Goal: Transaction & Acquisition: Download file/media

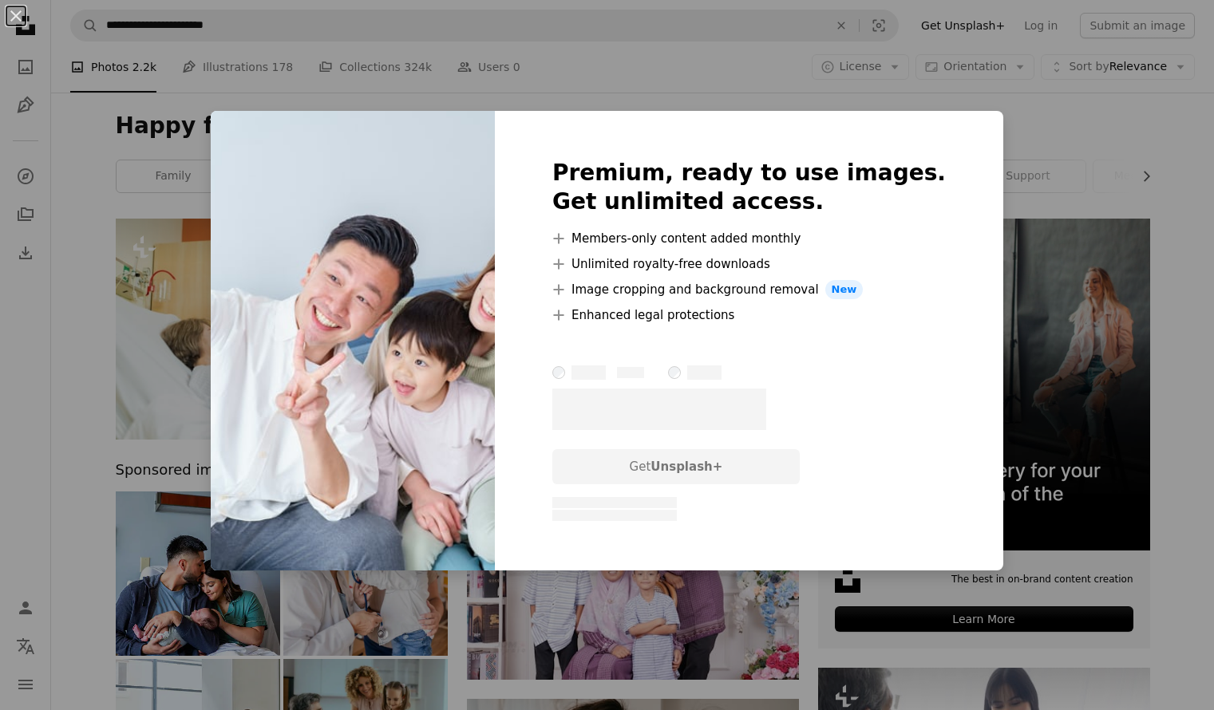
scroll to position [3192, 0]
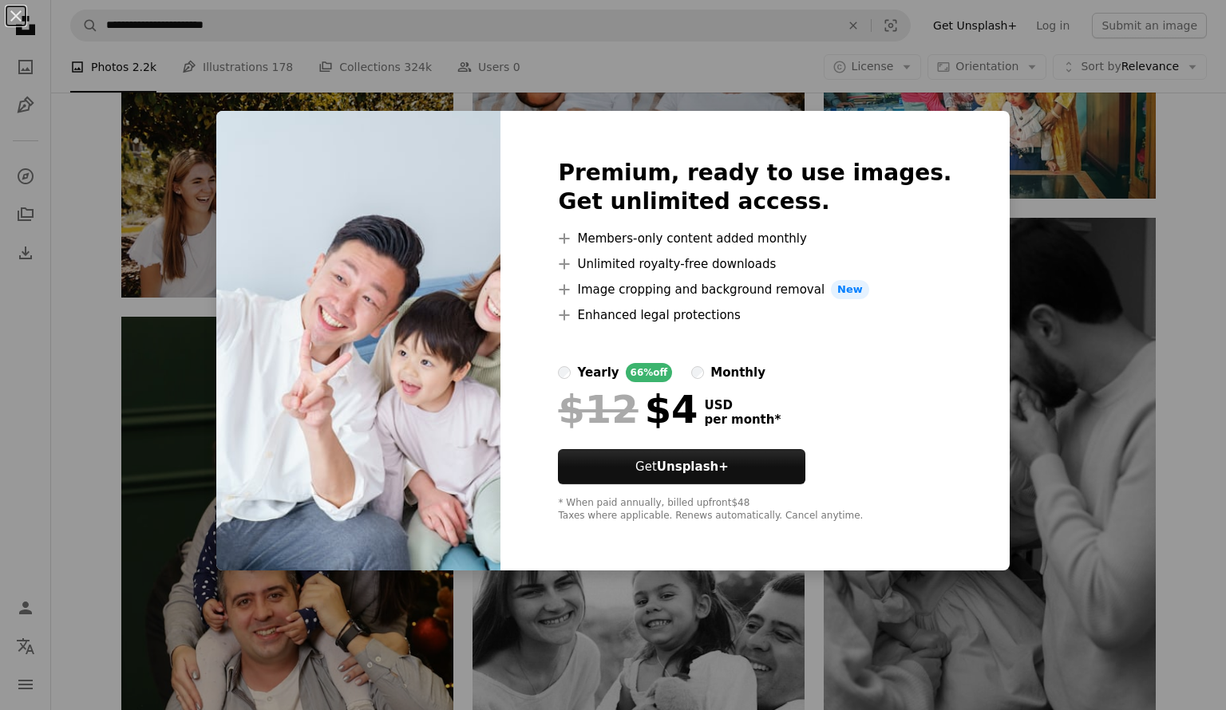
click at [1025, 183] on div "An X shape Premium, ready to use images. Get unlimited access. A plus sign Memb…" at bounding box center [613, 355] width 1226 height 710
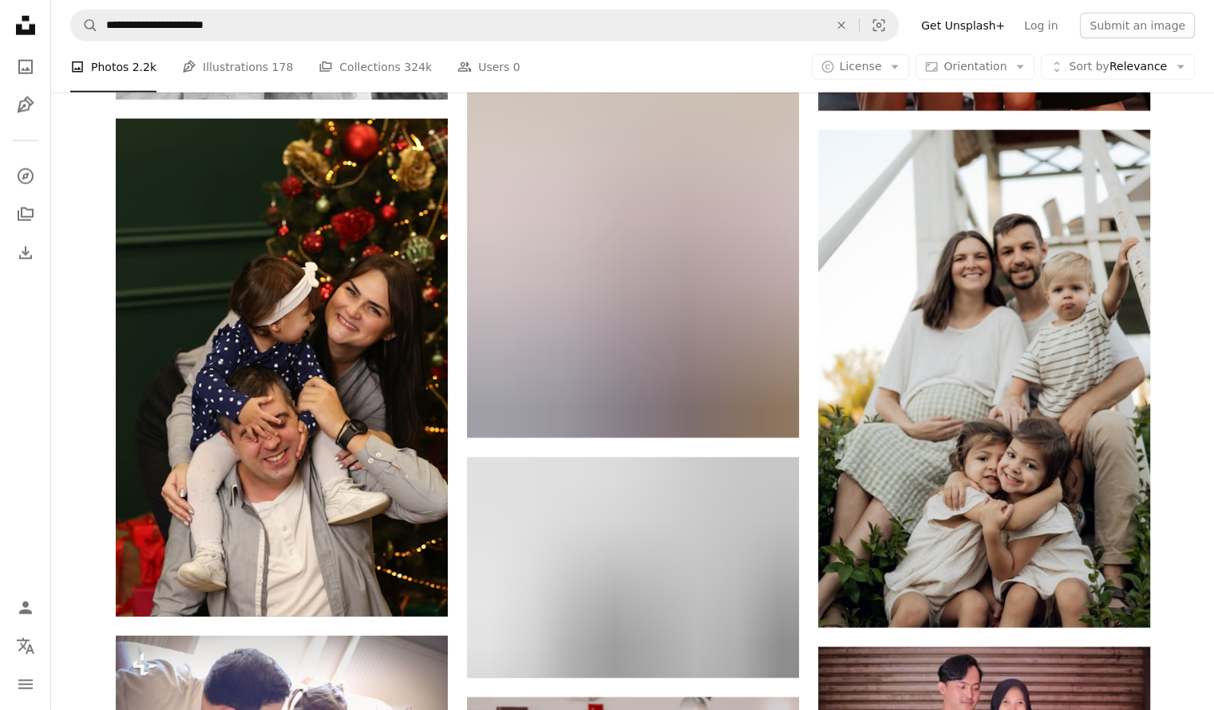
scroll to position [10216, 0]
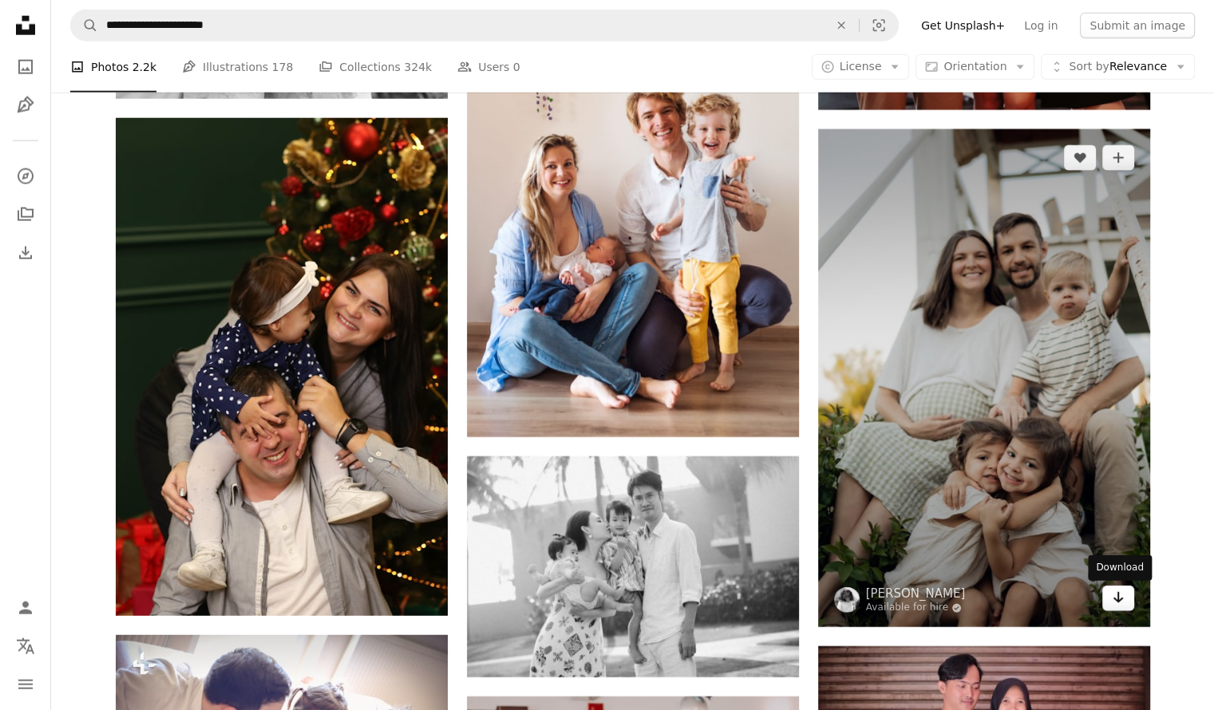
click at [1117, 606] on icon "Arrow pointing down" at bounding box center [1118, 597] width 13 height 19
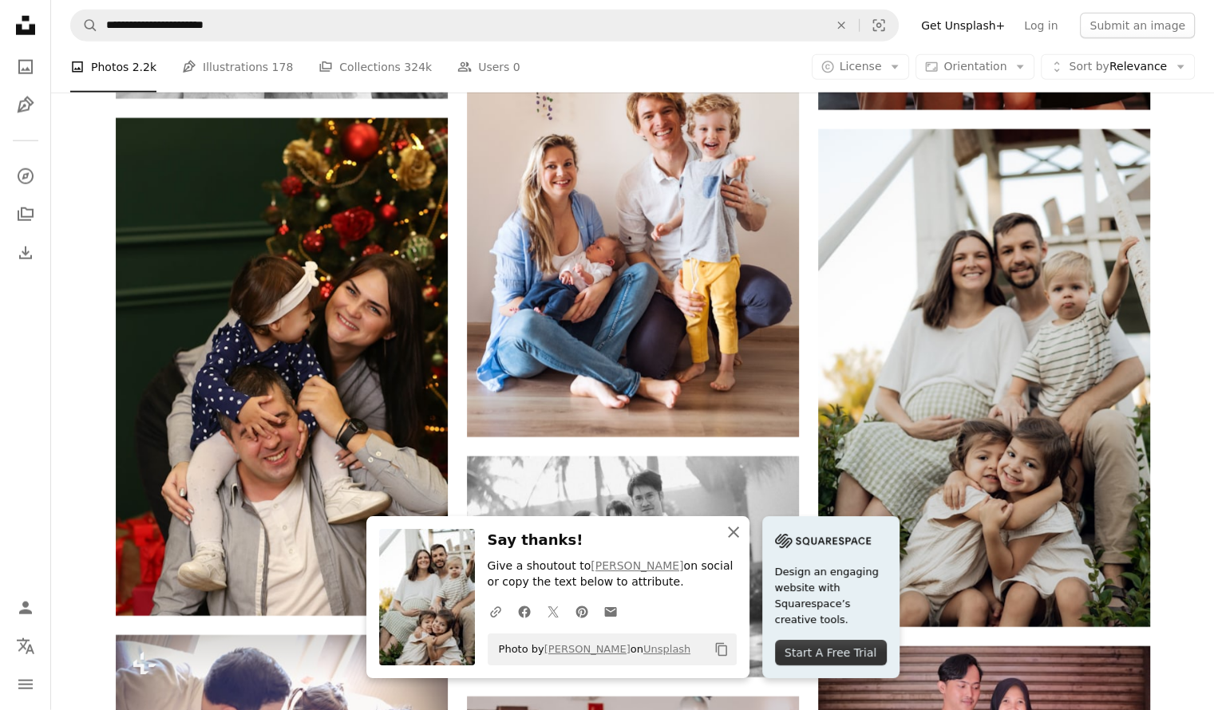
click at [734, 532] on icon "An X shape" at bounding box center [733, 532] width 19 height 19
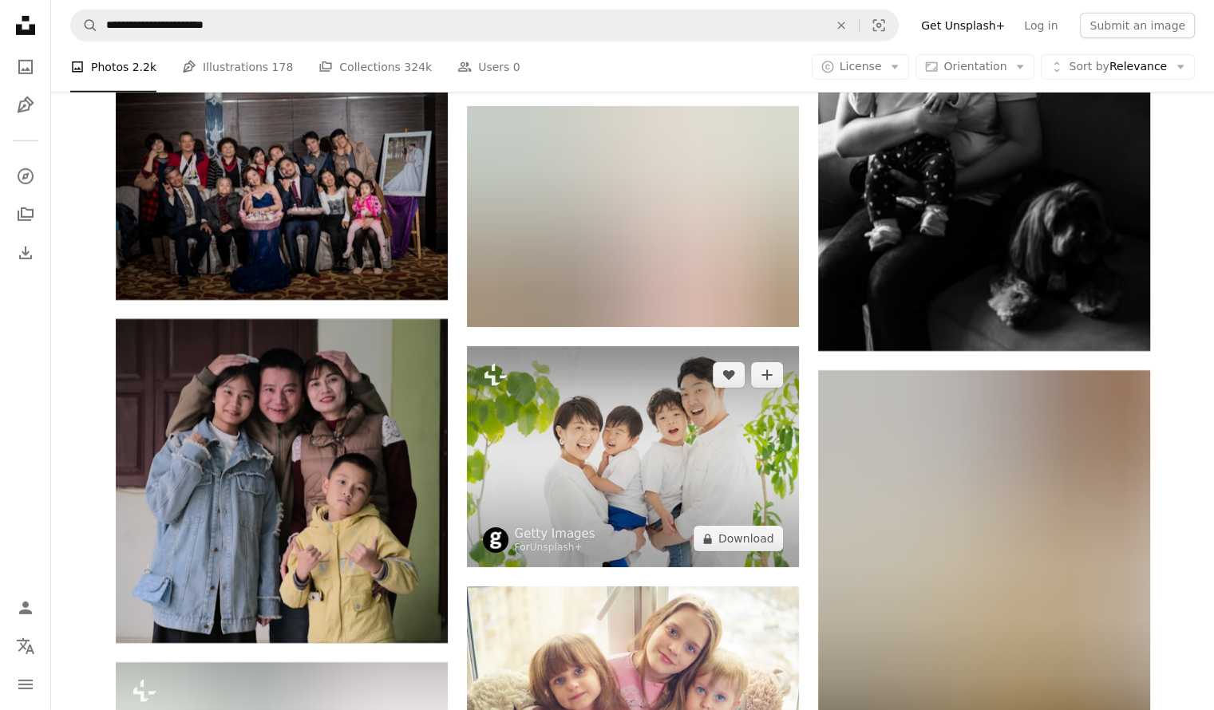
scroll to position [11493, 0]
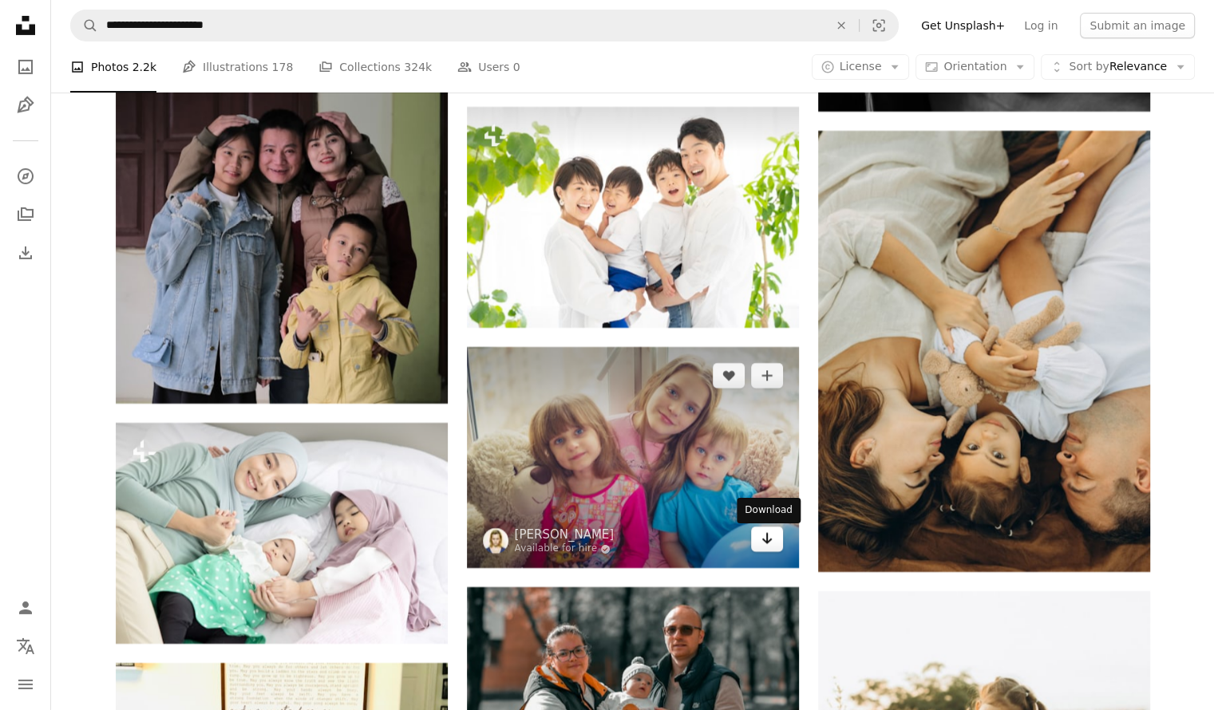
click at [763, 548] on icon "Arrow pointing down" at bounding box center [767, 538] width 13 height 19
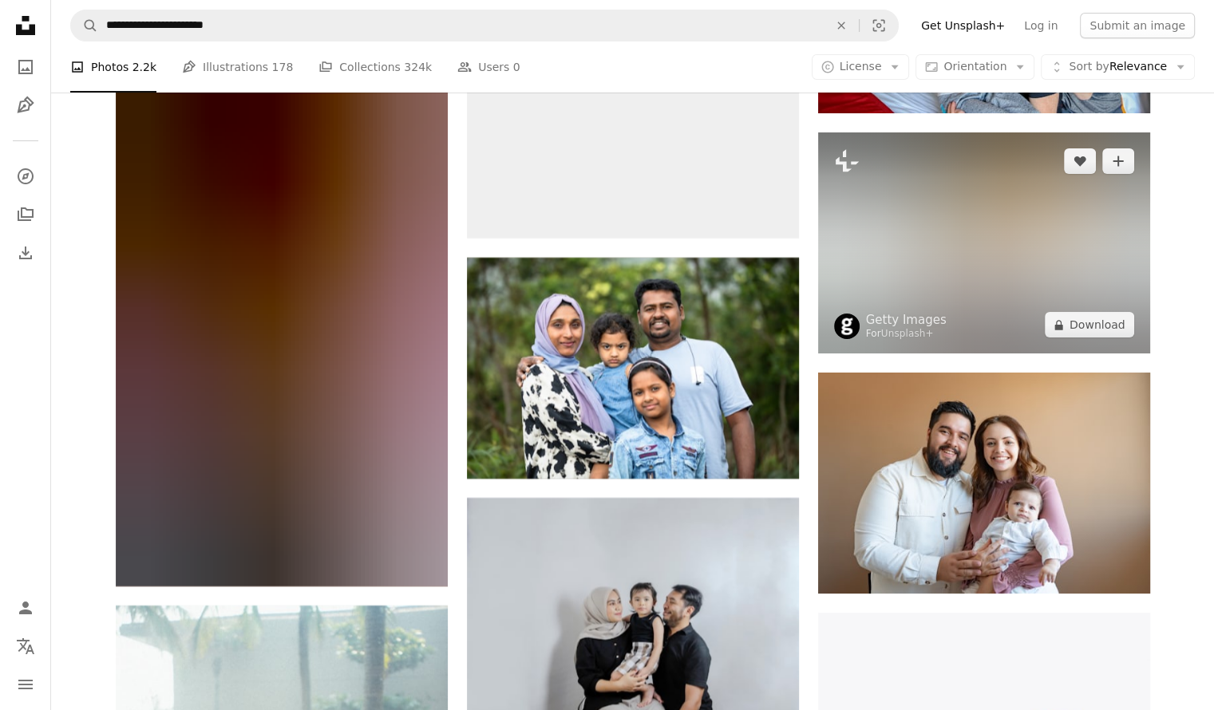
scroll to position [18114, 0]
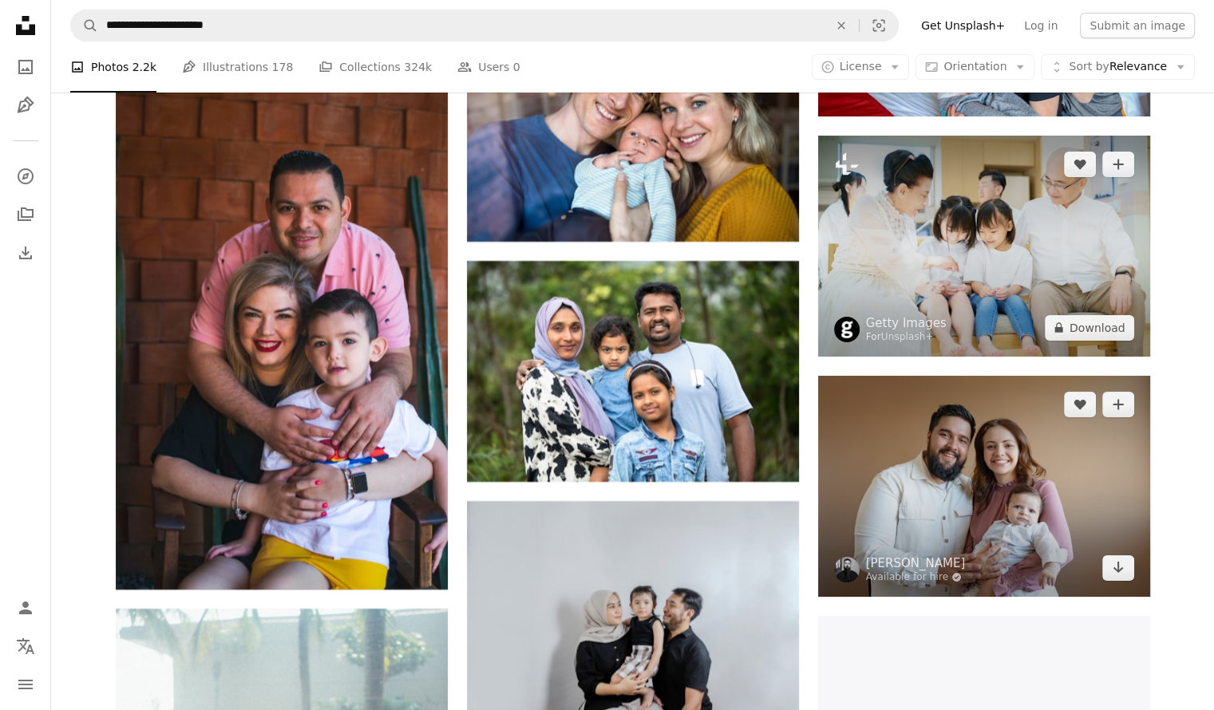
click at [1005, 376] on img at bounding box center [984, 486] width 332 height 221
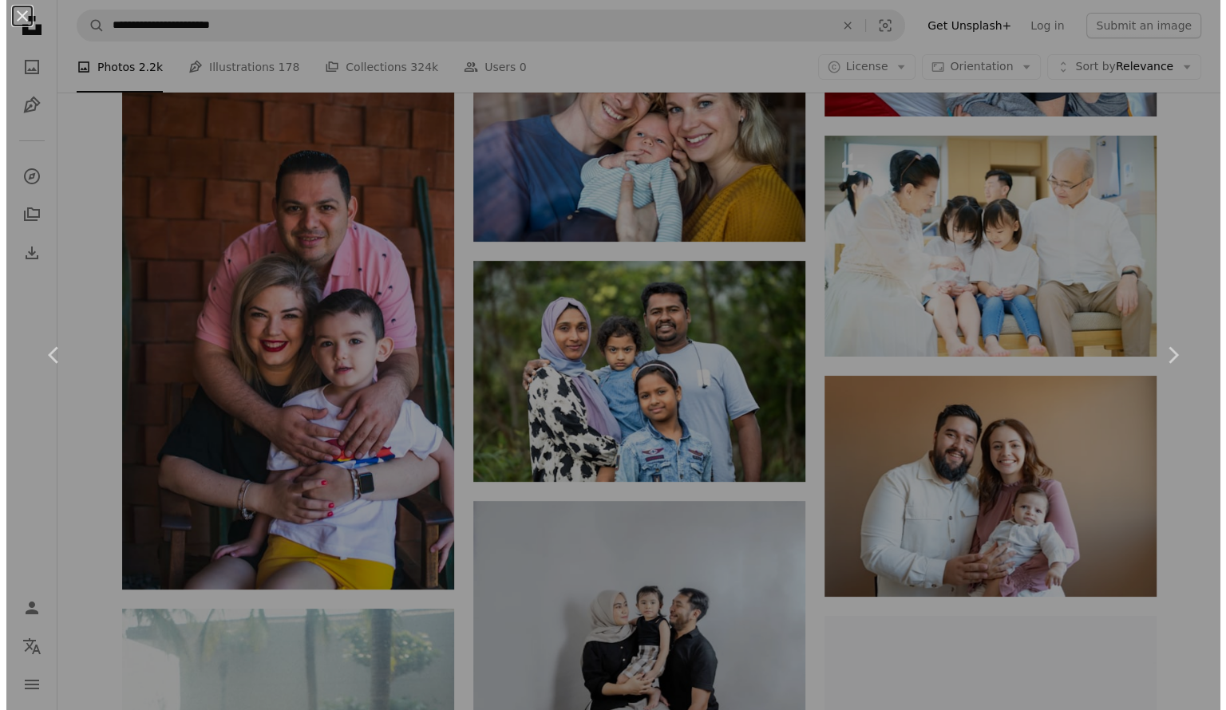
scroll to position [17798, 0]
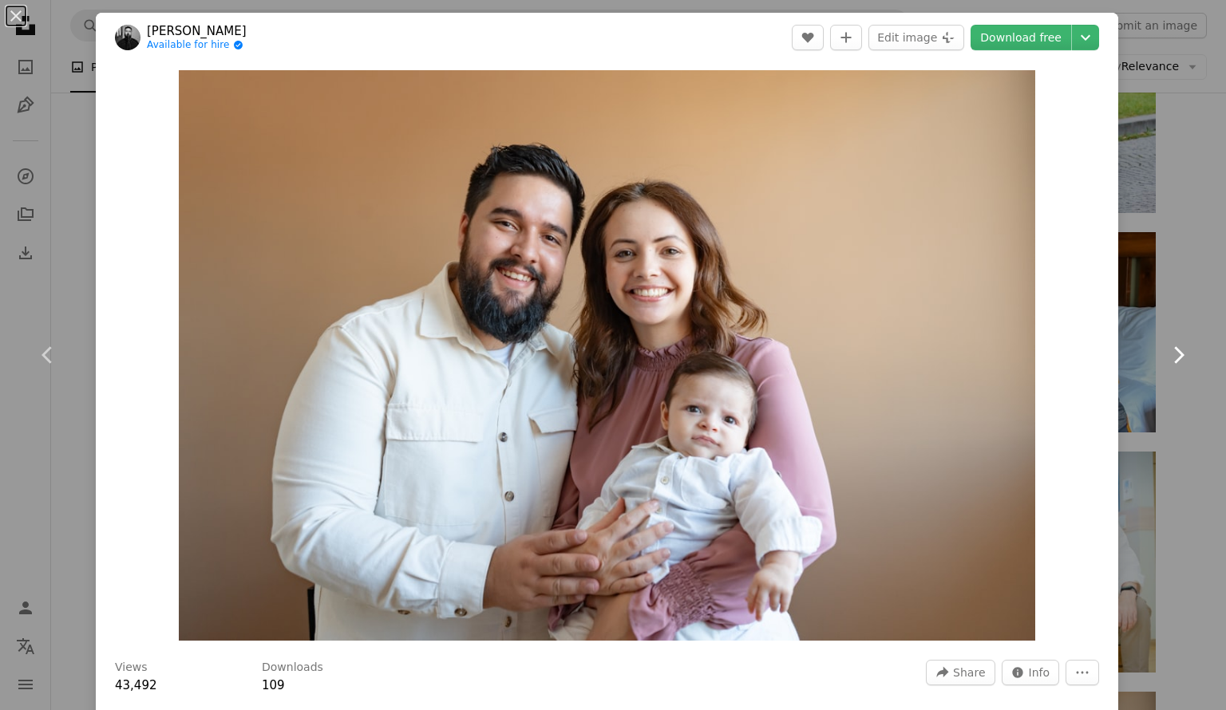
click at [1152, 328] on link "Chevron right" at bounding box center [1178, 355] width 96 height 153
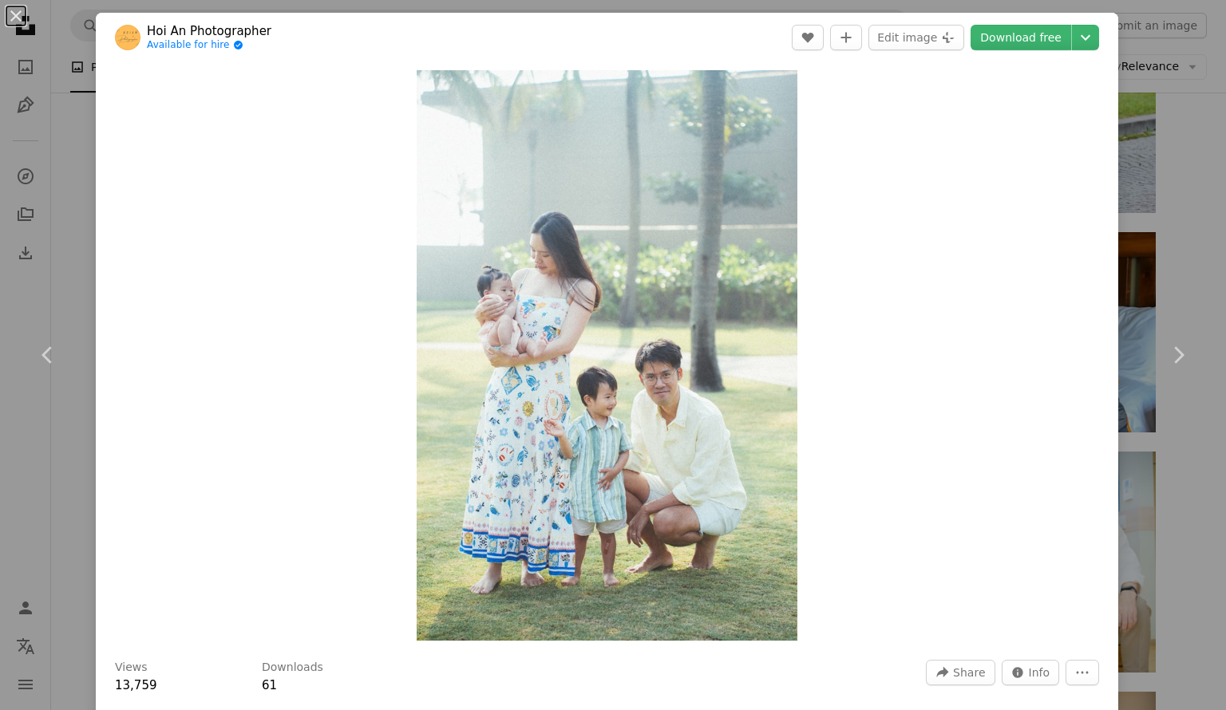
click at [14, 15] on button "An X shape" at bounding box center [15, 15] width 19 height 19
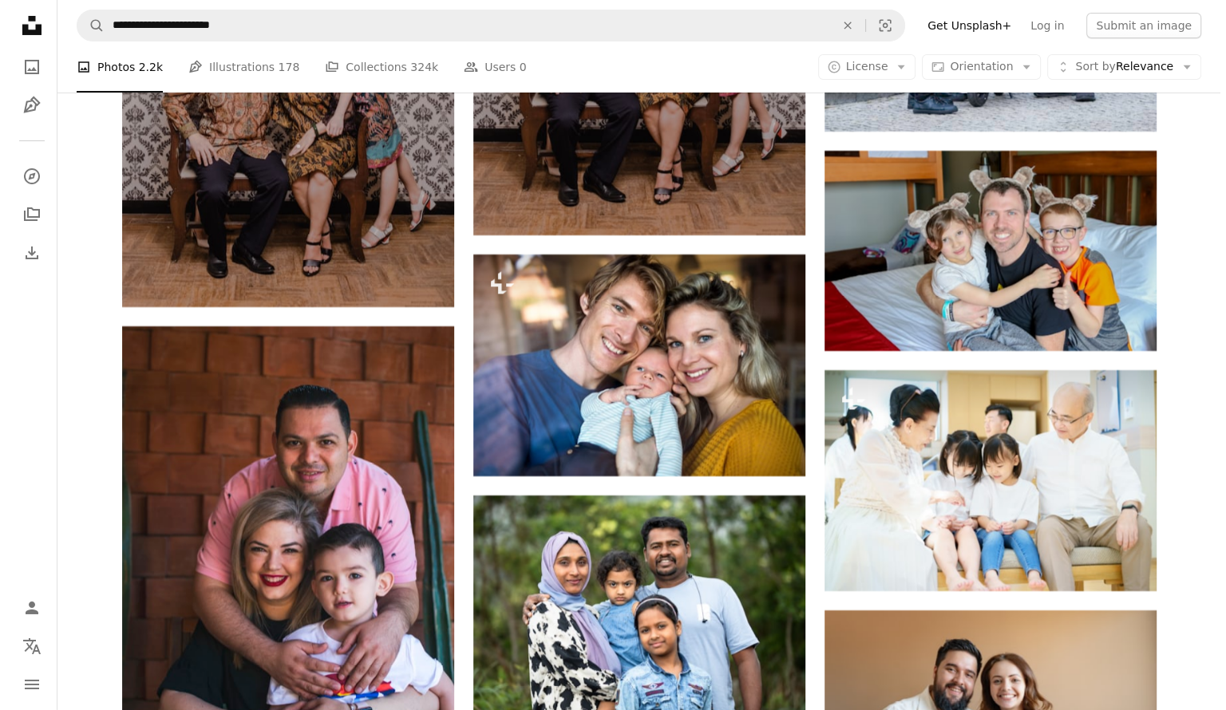
scroll to position [17624, 0]
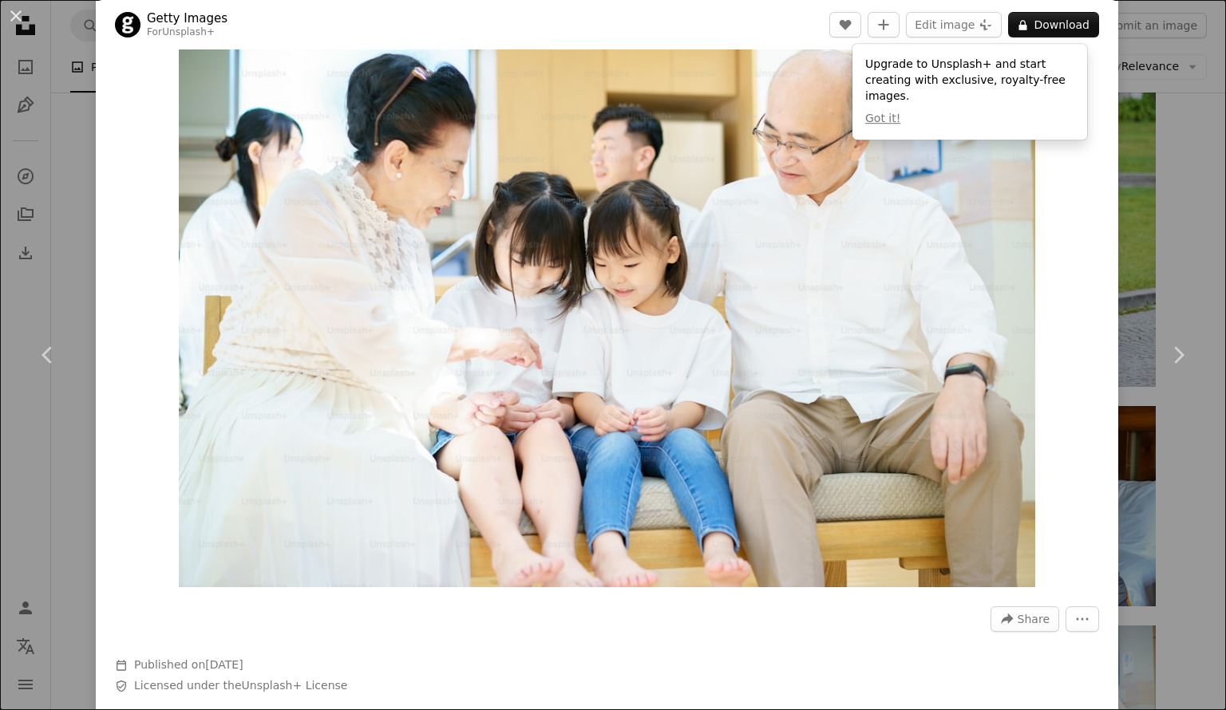
scroll to position [80, 0]
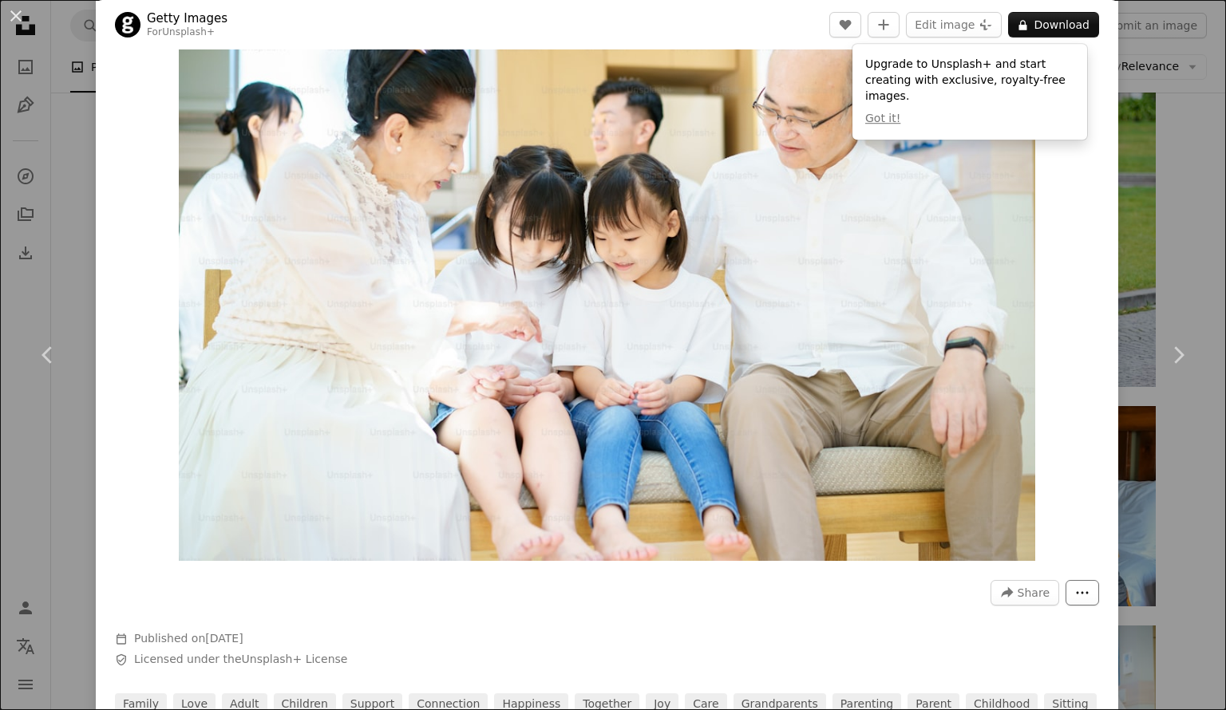
click at [1065, 602] on button "More Actions" at bounding box center [1082, 593] width 34 height 26
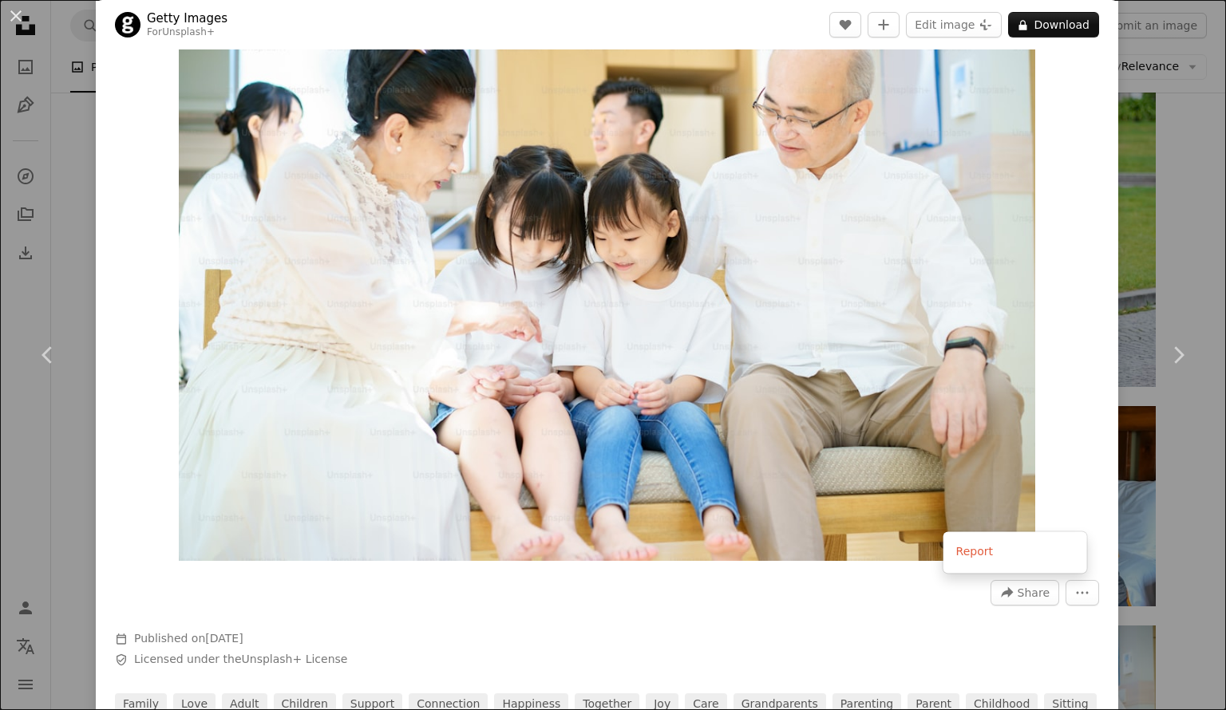
click at [629, 418] on dialog "An X shape Chevron left Chevron right Getty Images For Unsplash+ A heart A plus…" at bounding box center [613, 355] width 1226 height 710
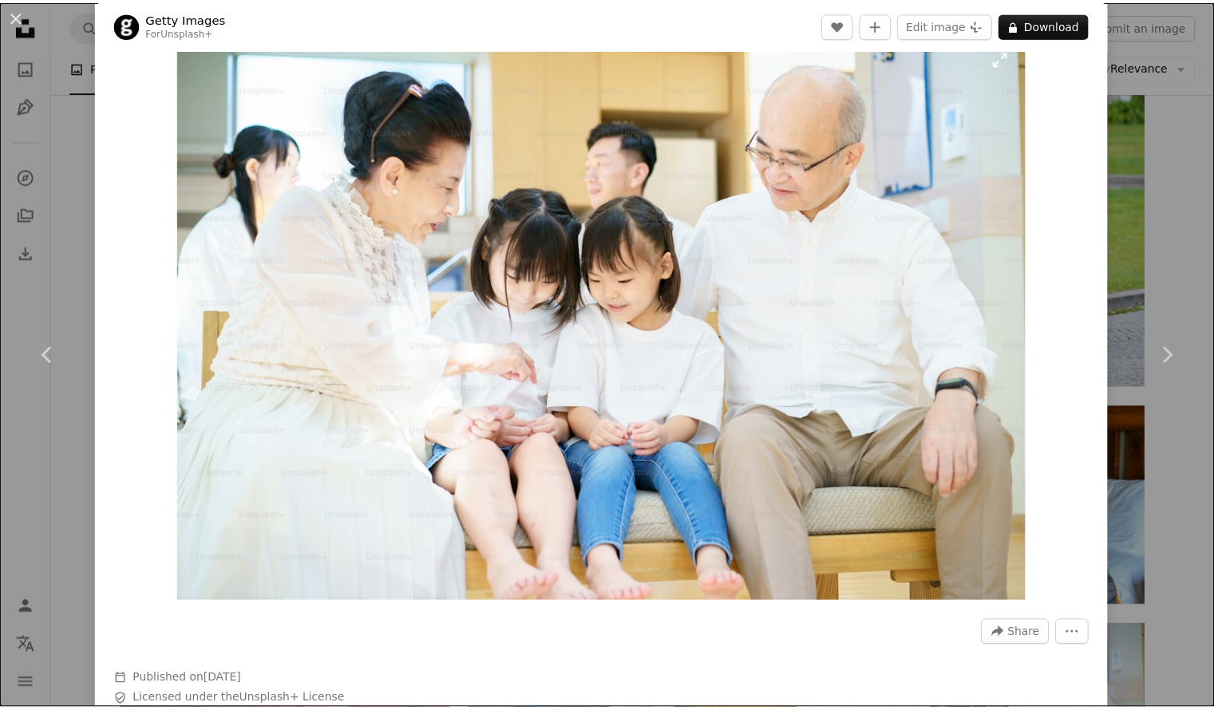
scroll to position [0, 0]
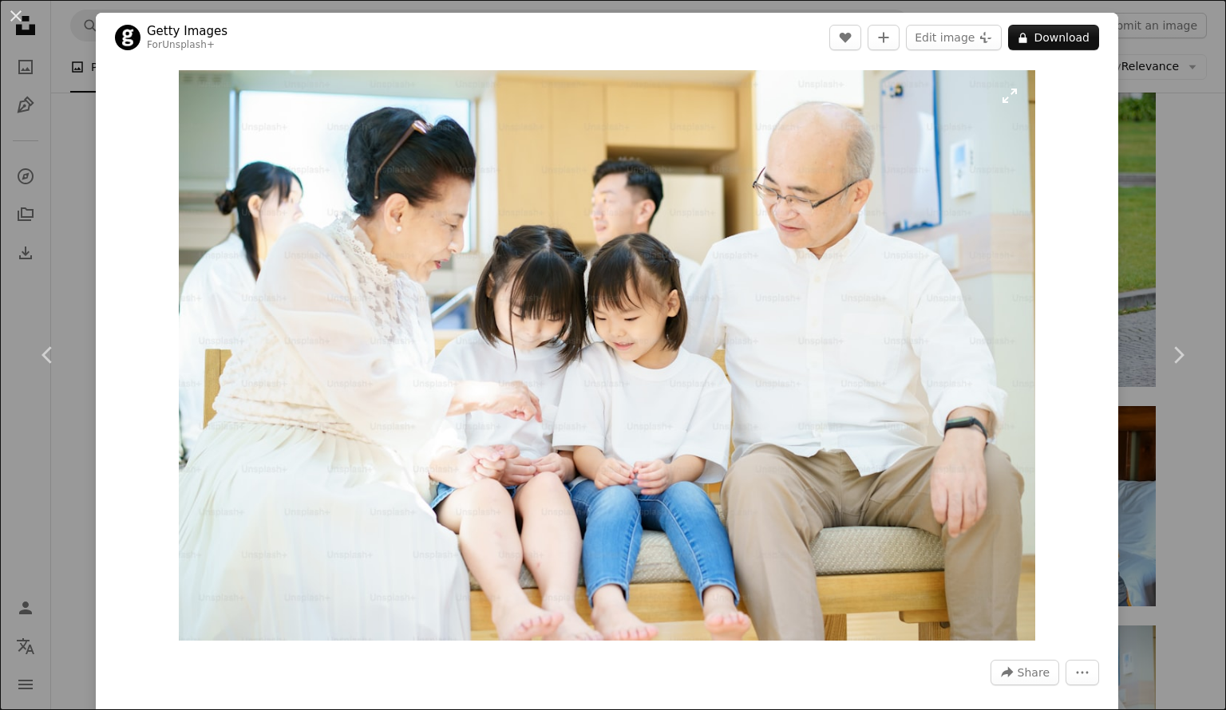
drag, startPoint x: 155, startPoint y: 69, endPoint x: 188, endPoint y: 84, distance: 36.5
click at [188, 84] on div "Zoom in" at bounding box center [607, 355] width 1022 height 587
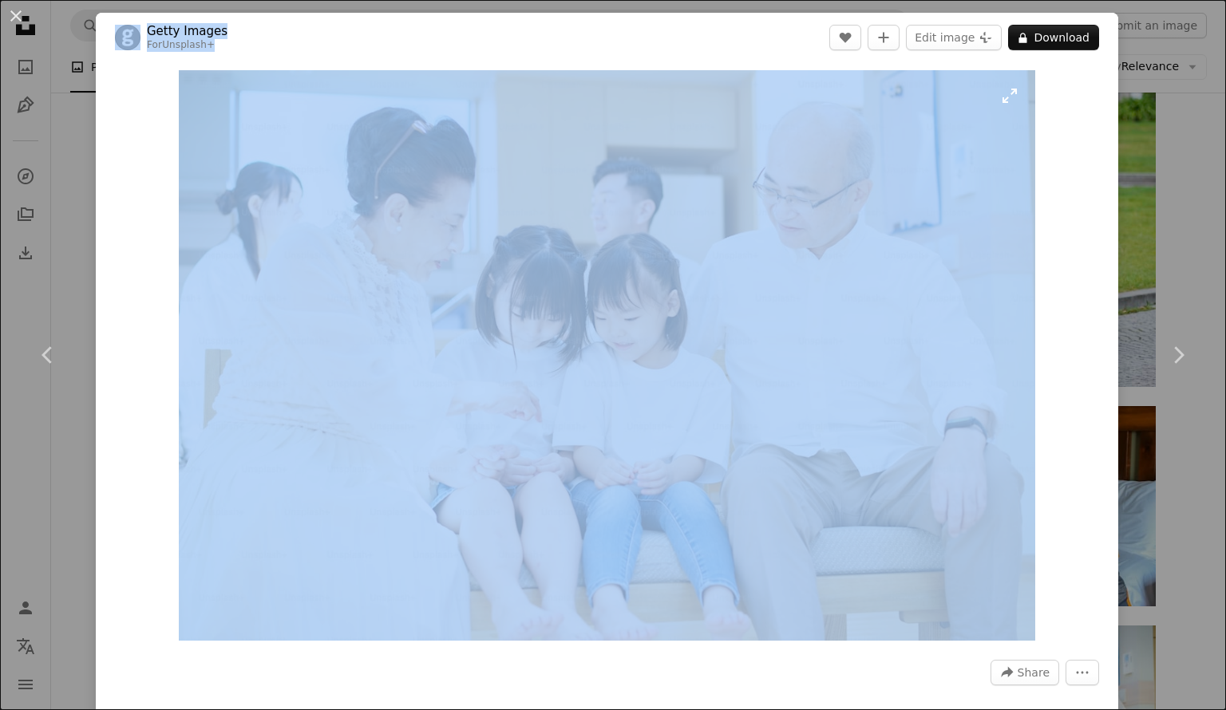
drag, startPoint x: 172, startPoint y: 65, endPoint x: 1010, endPoint y: 611, distance: 999.5
click at [1010, 611] on div "Zoom in" at bounding box center [607, 355] width 1022 height 587
click at [1057, 600] on div "Zoom in" at bounding box center [607, 355] width 1022 height 587
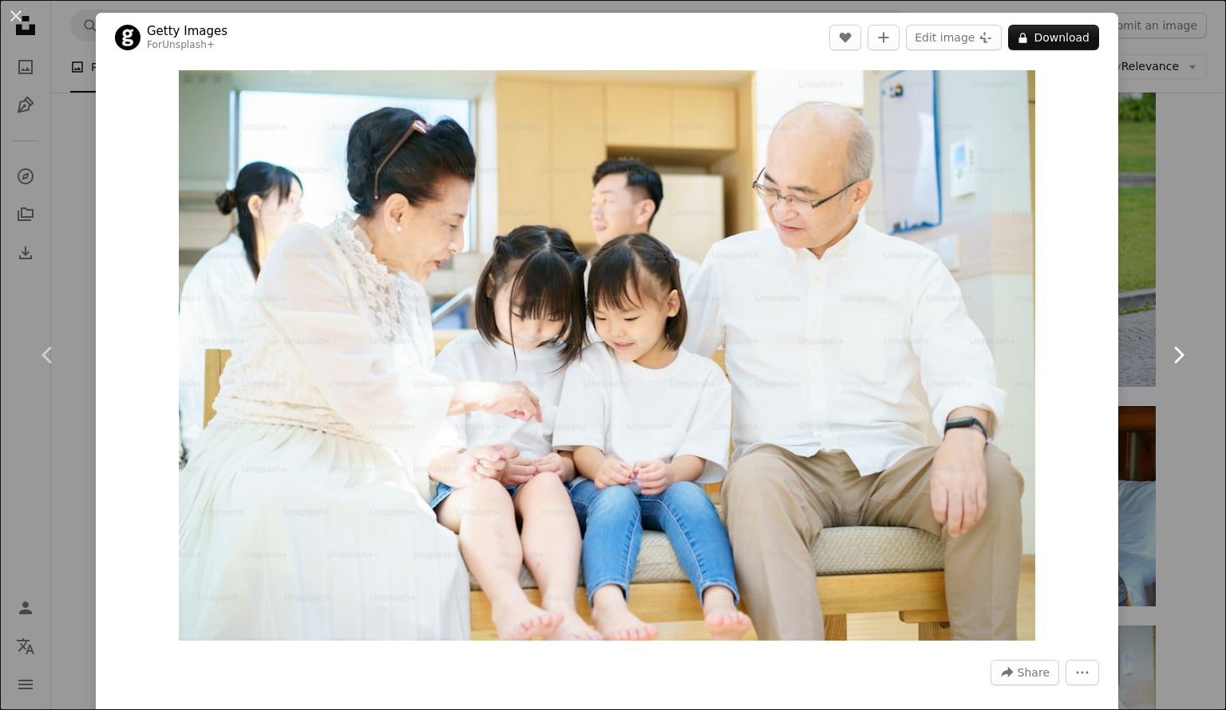
click at [1165, 357] on icon "Chevron right" at bounding box center [1178, 355] width 26 height 26
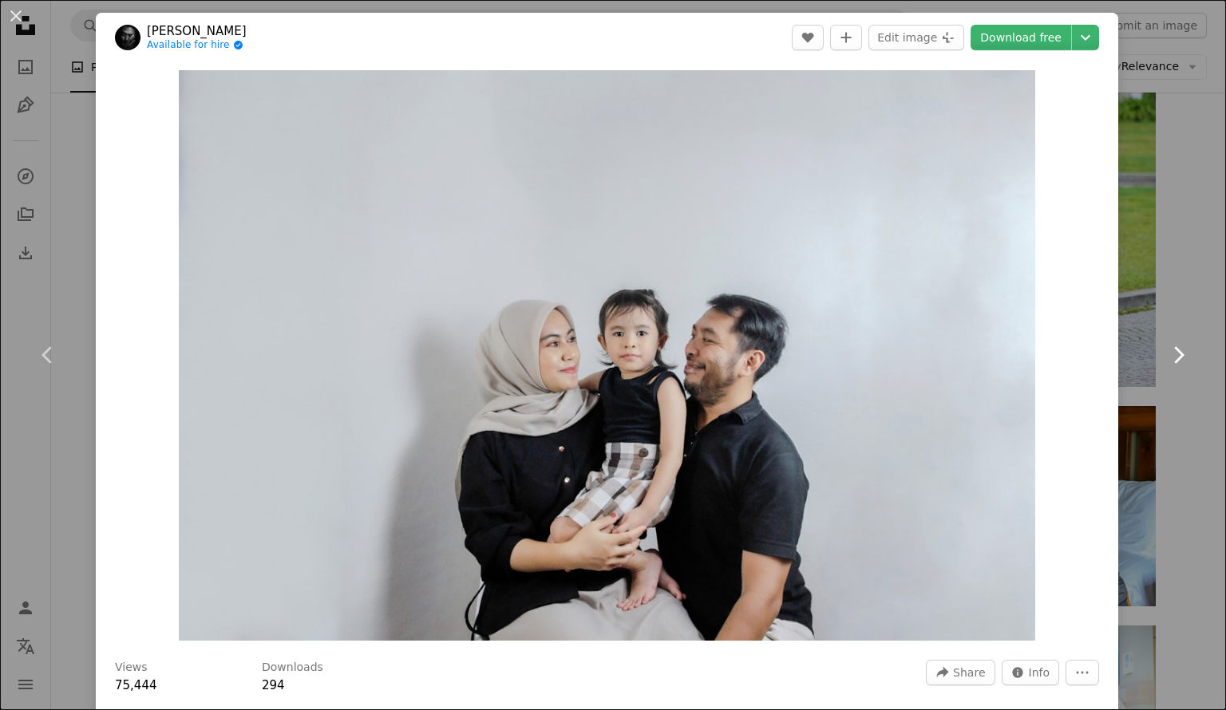
click at [1165, 357] on icon "Chevron right" at bounding box center [1178, 355] width 26 height 26
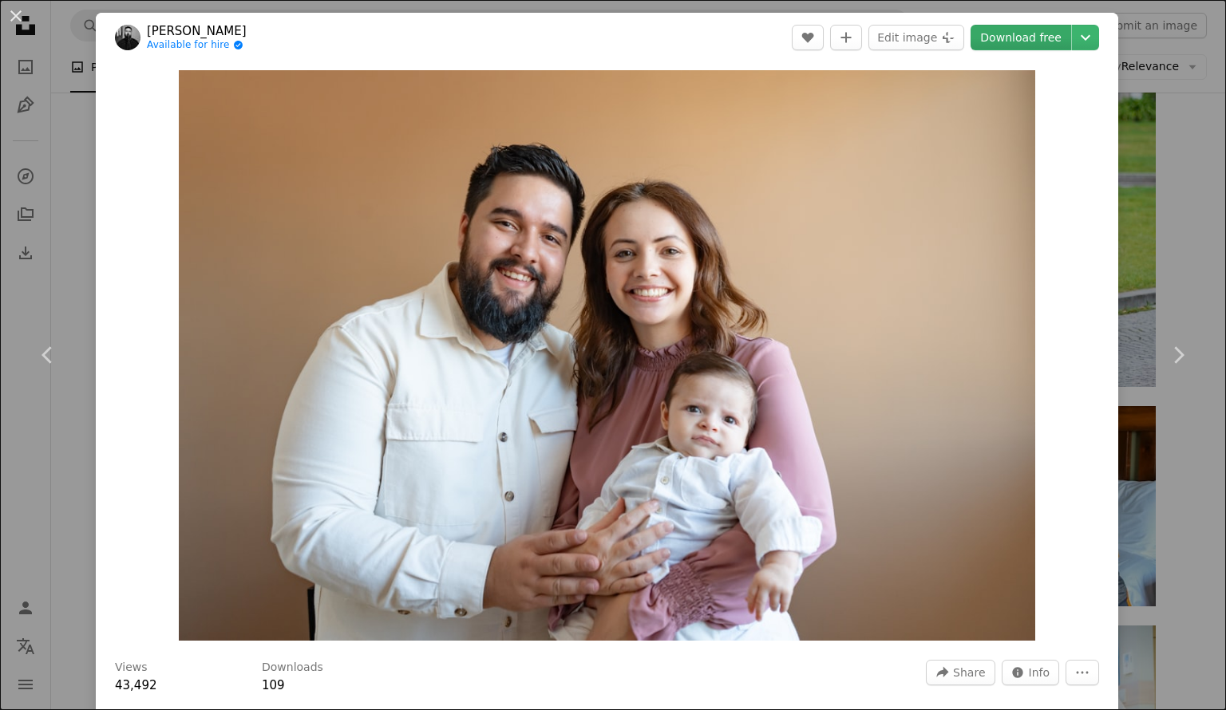
click at [1018, 31] on link "Download free" at bounding box center [1020, 38] width 101 height 26
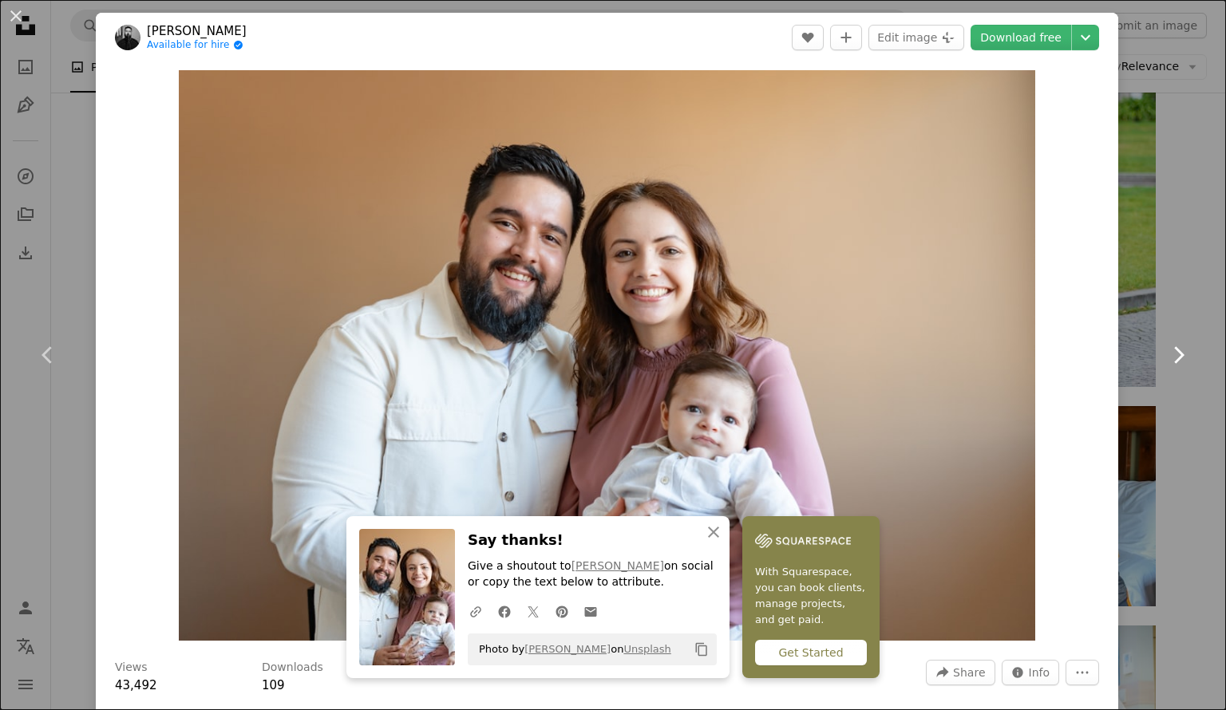
click at [1168, 355] on icon "Chevron right" at bounding box center [1178, 355] width 26 height 26
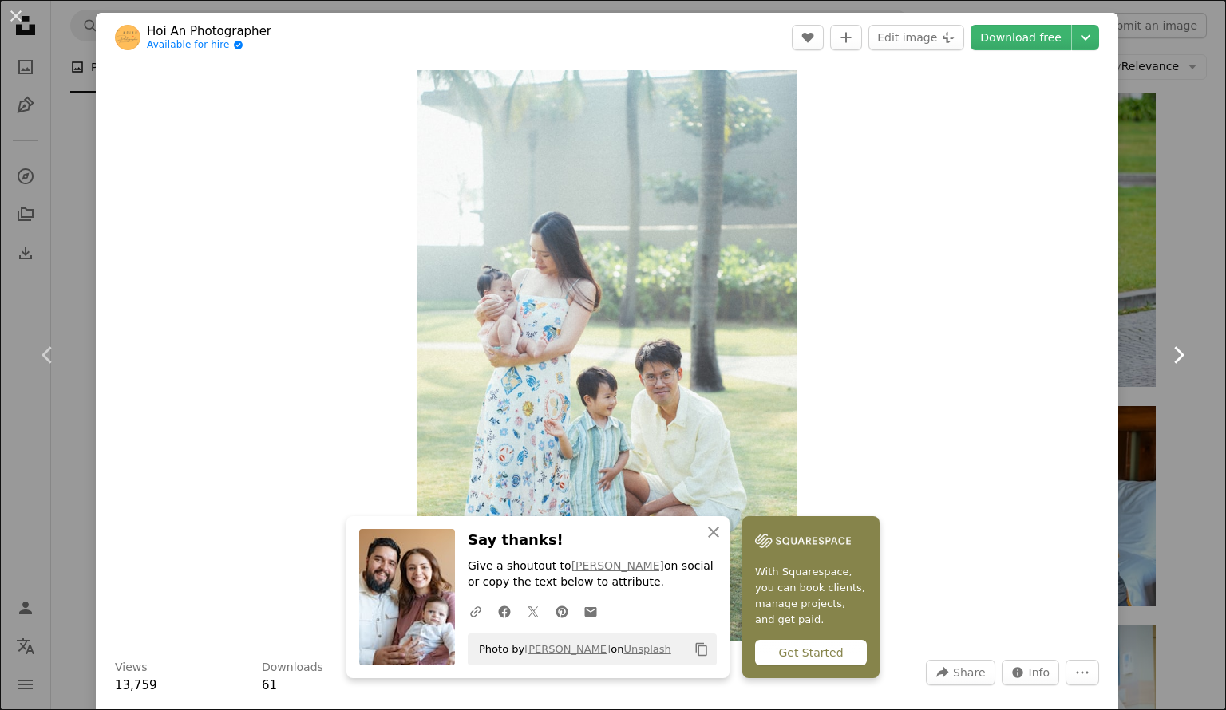
click at [1165, 354] on icon "Chevron right" at bounding box center [1178, 355] width 26 height 26
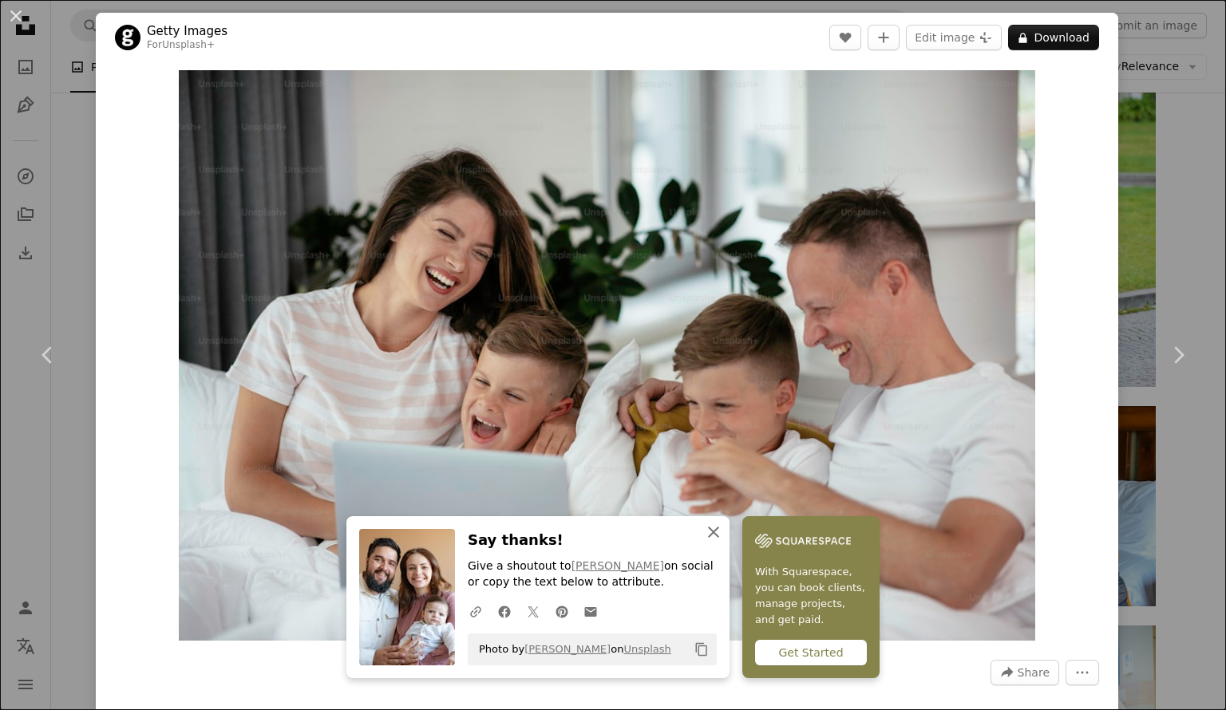
click at [708, 533] on icon "button" at bounding box center [713, 532] width 11 height 11
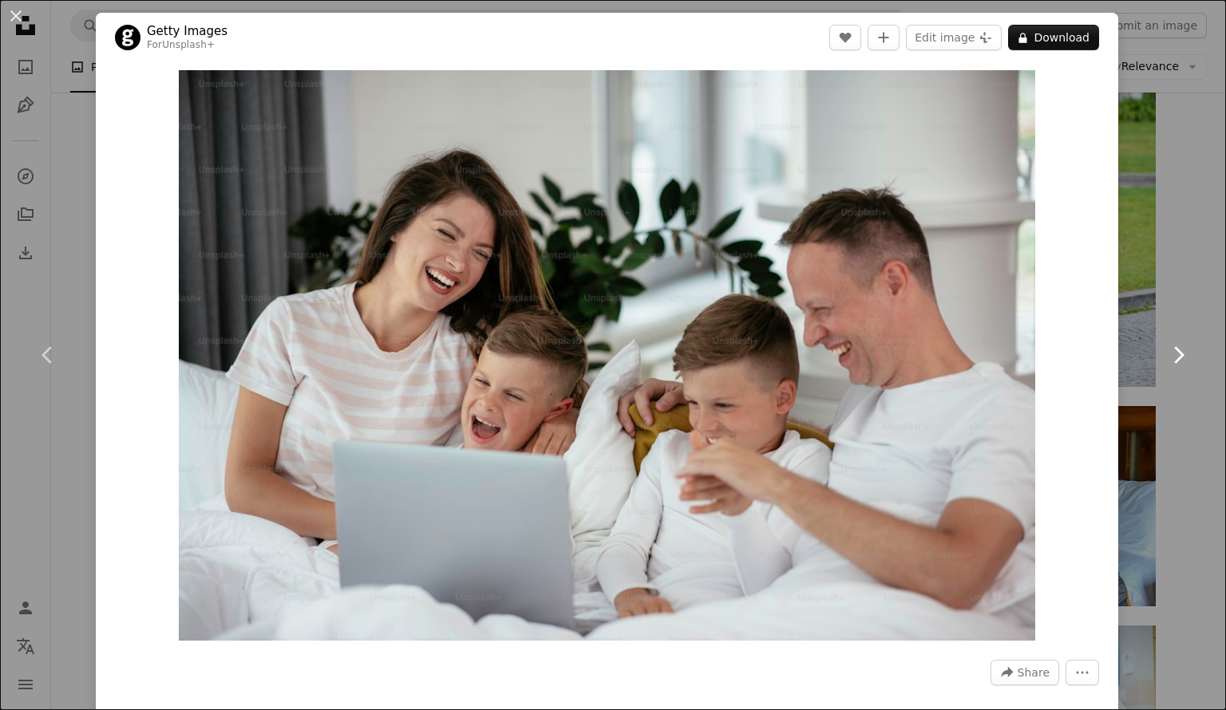
click at [1172, 359] on icon "Chevron right" at bounding box center [1178, 355] width 26 height 26
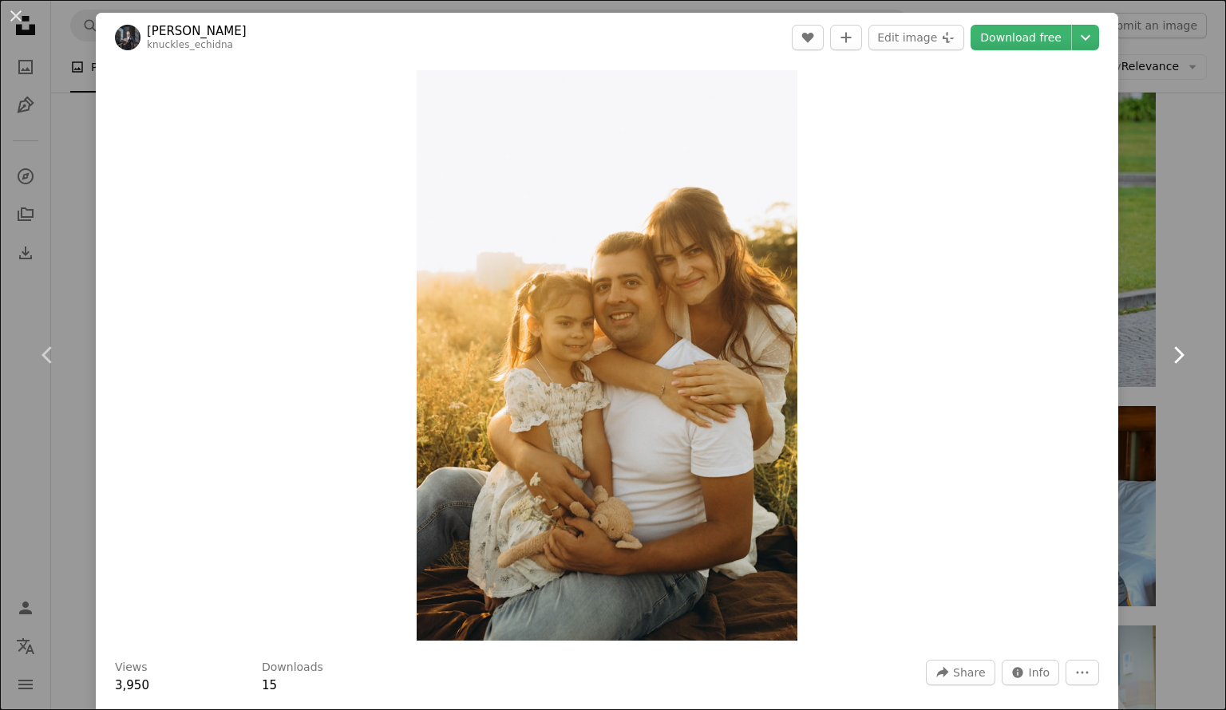
click at [1165, 366] on icon "Chevron right" at bounding box center [1178, 355] width 26 height 26
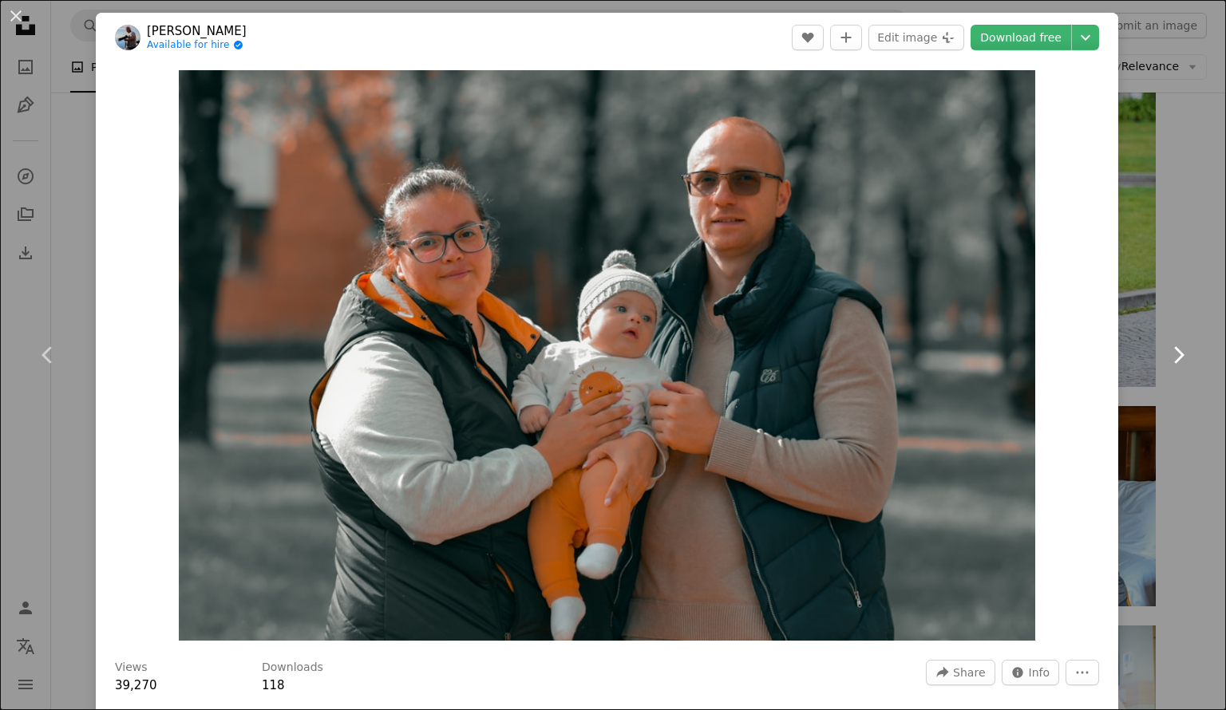
click at [1165, 363] on icon "Chevron right" at bounding box center [1178, 355] width 26 height 26
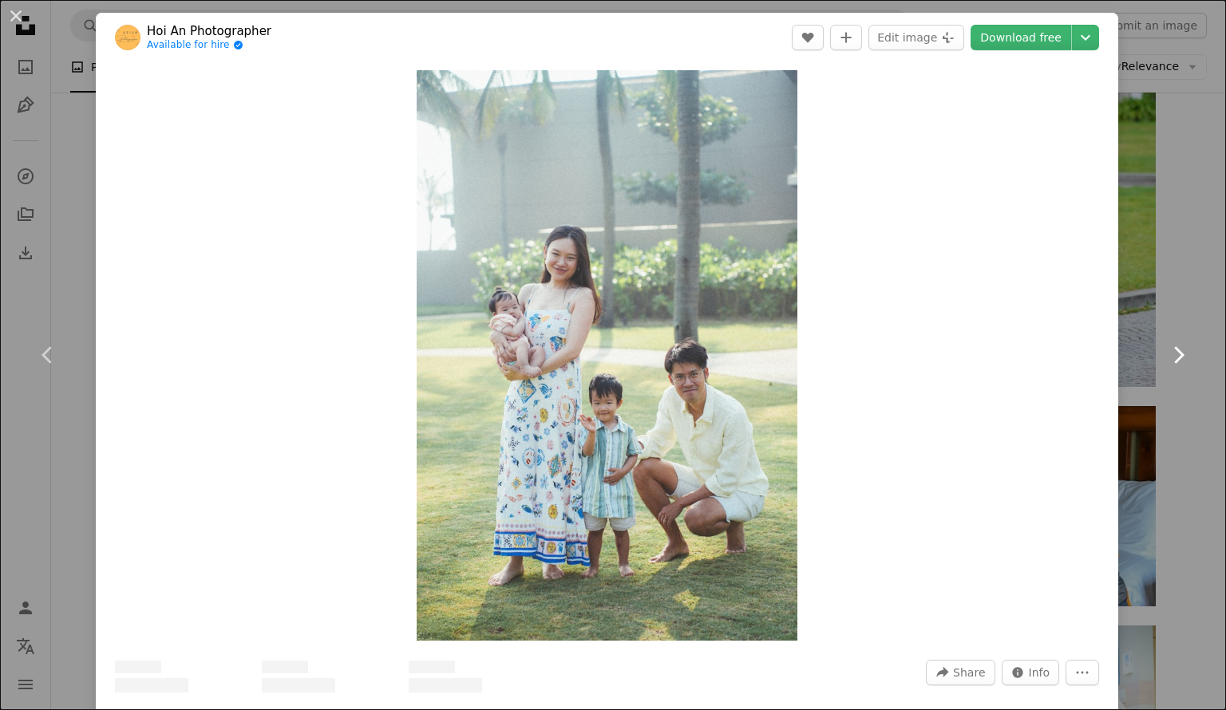
click at [1165, 363] on icon "Chevron right" at bounding box center [1178, 355] width 26 height 26
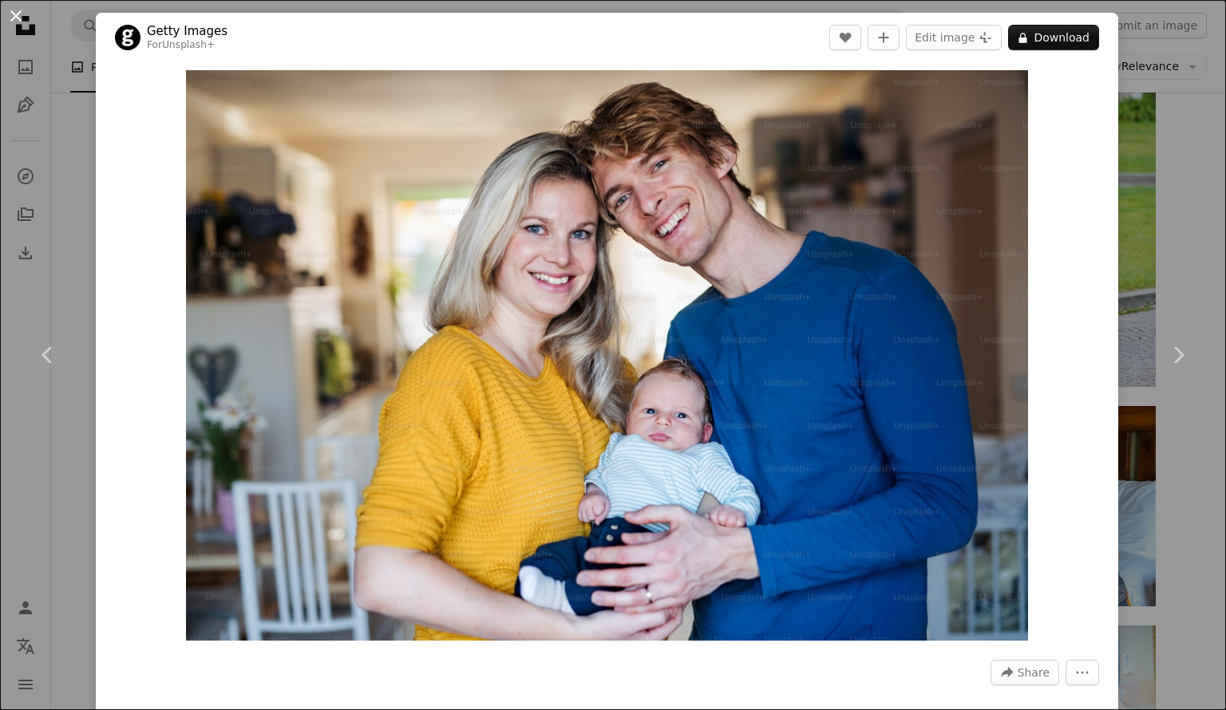
click at [11, 19] on button "An X shape" at bounding box center [15, 15] width 19 height 19
